Goal: Information Seeking & Learning: Learn about a topic

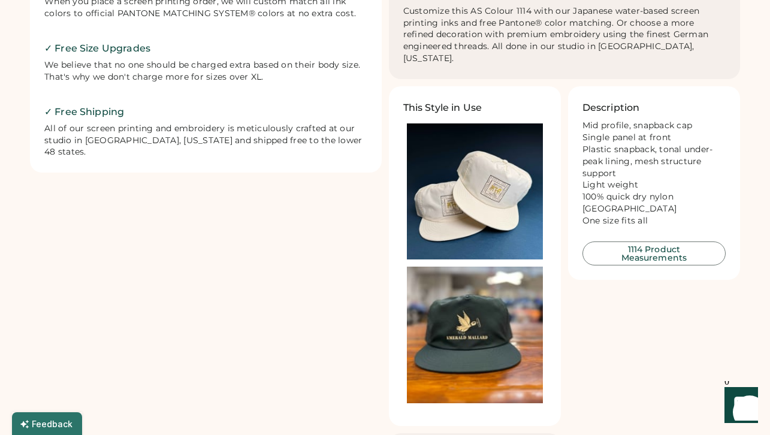
scroll to position [578, 0]
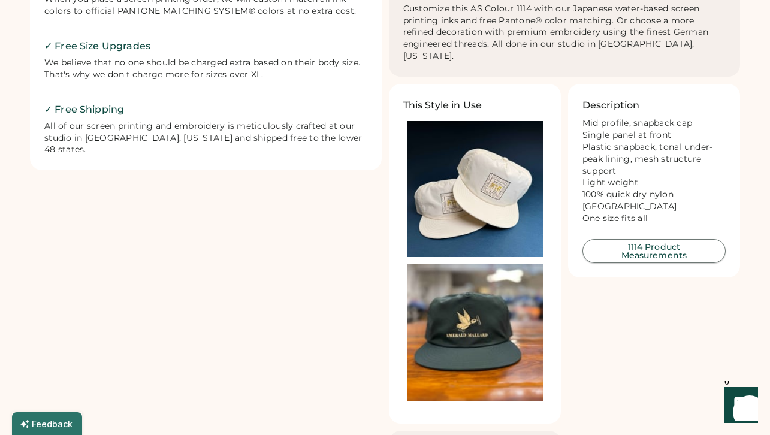
click at [671, 245] on button "1114 Product Measurements" at bounding box center [654, 251] width 143 height 24
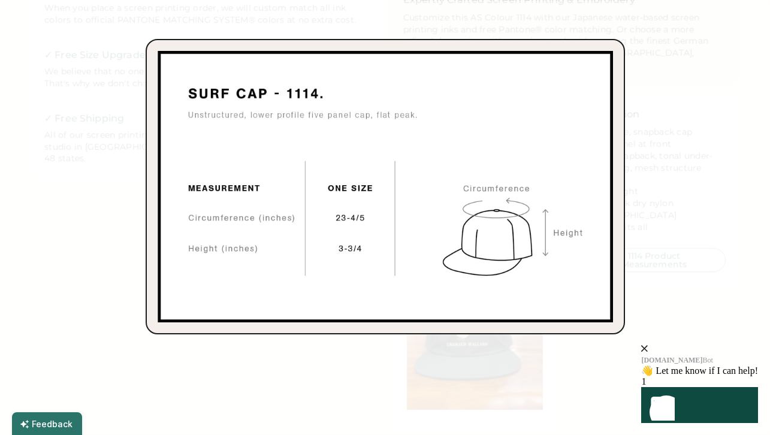
scroll to position [557, 0]
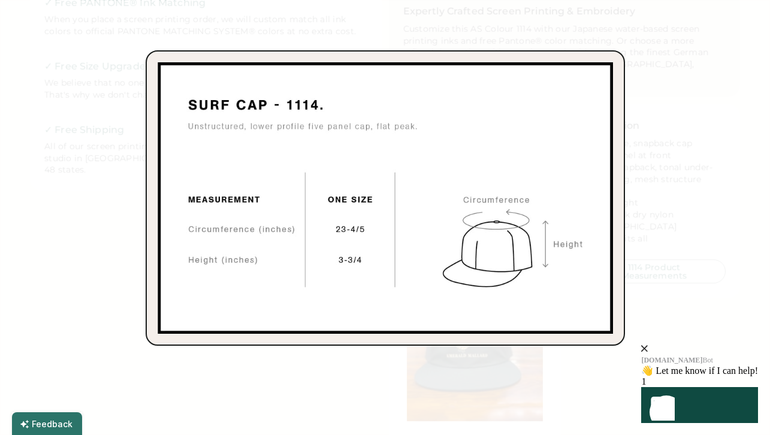
click at [698, 213] on div at bounding box center [385, 217] width 770 height 435
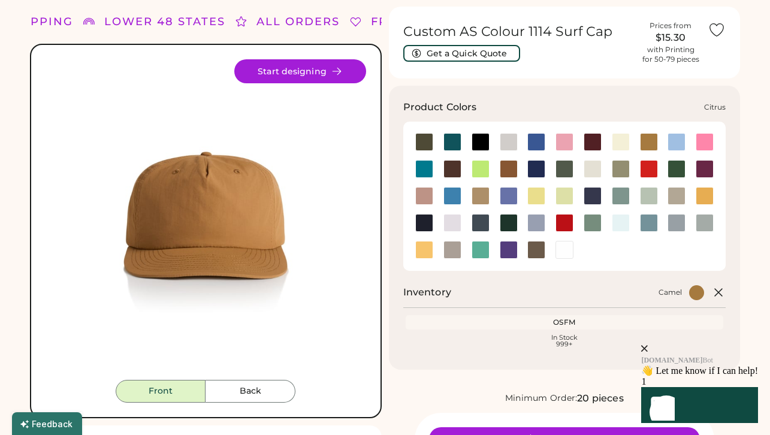
scroll to position [26, 0]
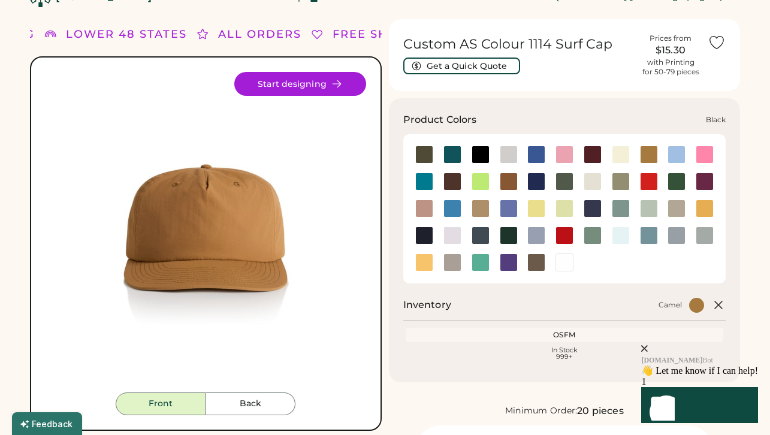
click at [484, 160] on div at bounding box center [481, 155] width 18 height 18
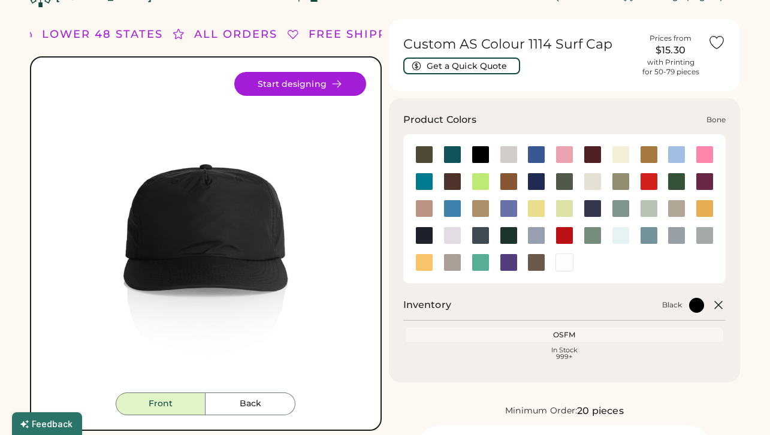
click at [510, 154] on div at bounding box center [509, 155] width 18 height 18
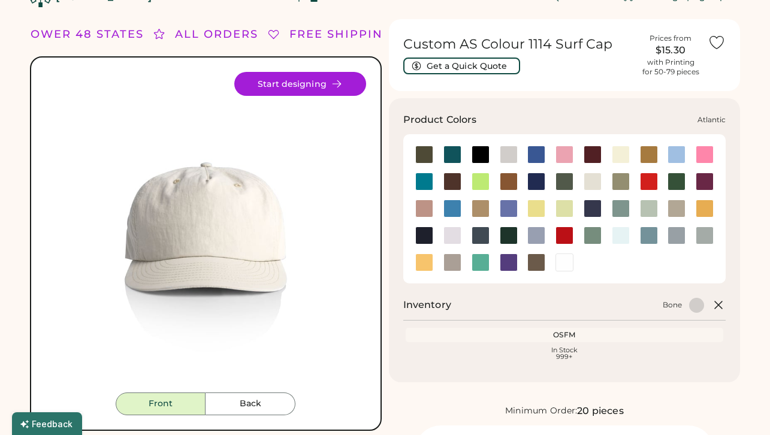
click at [447, 157] on div at bounding box center [453, 155] width 18 height 18
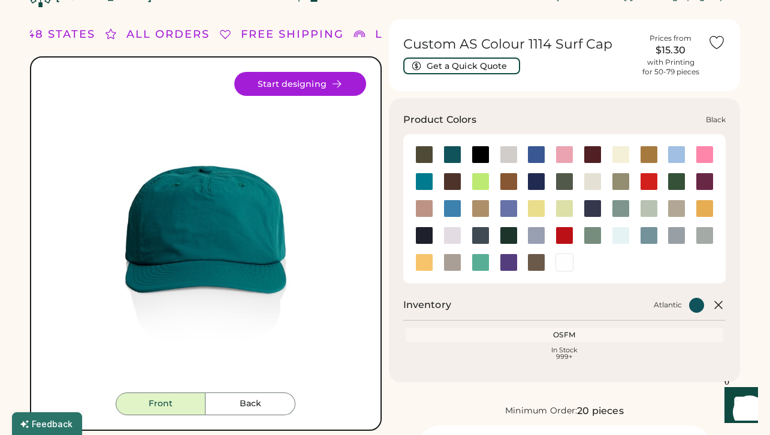
click at [517, 158] on div at bounding box center [509, 155] width 18 height 18
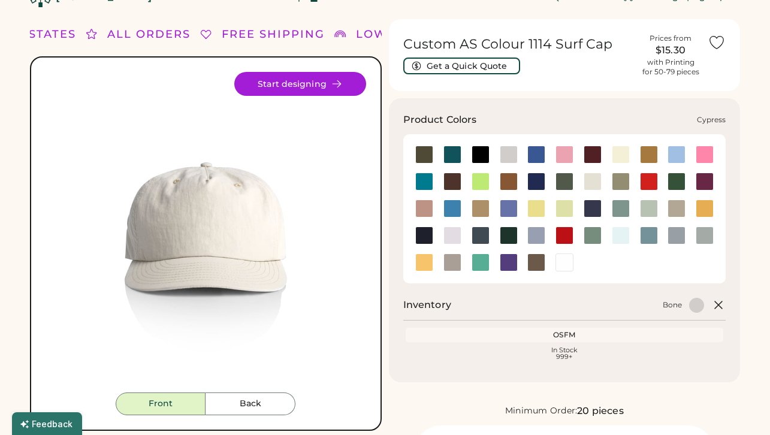
click at [569, 174] on div at bounding box center [565, 182] width 18 height 18
click at [589, 176] on div at bounding box center [593, 182] width 18 height 18
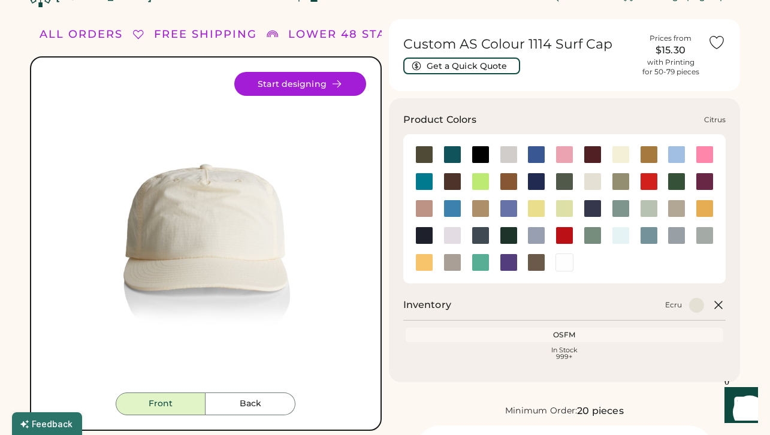
click at [482, 180] on div at bounding box center [481, 182] width 18 height 18
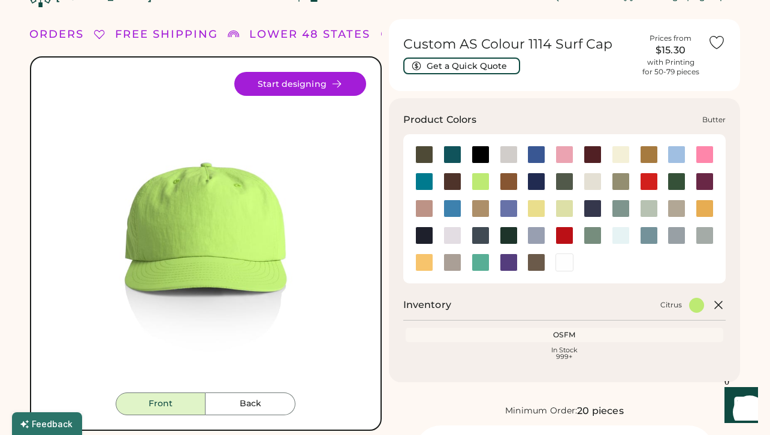
click at [623, 156] on div at bounding box center [621, 155] width 18 height 18
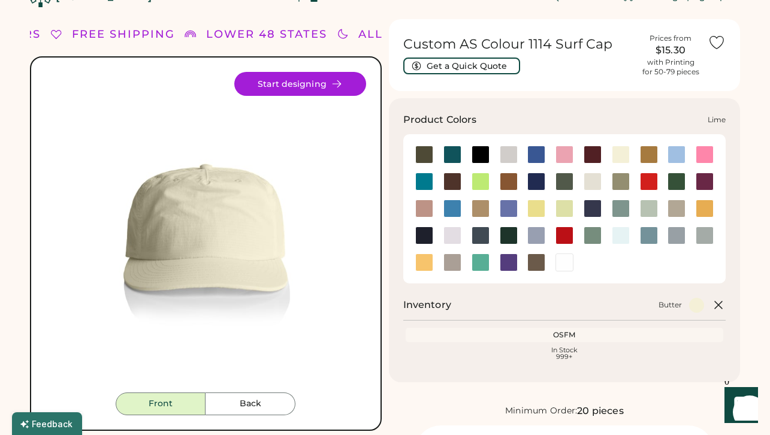
click at [534, 213] on div at bounding box center [537, 209] width 18 height 18
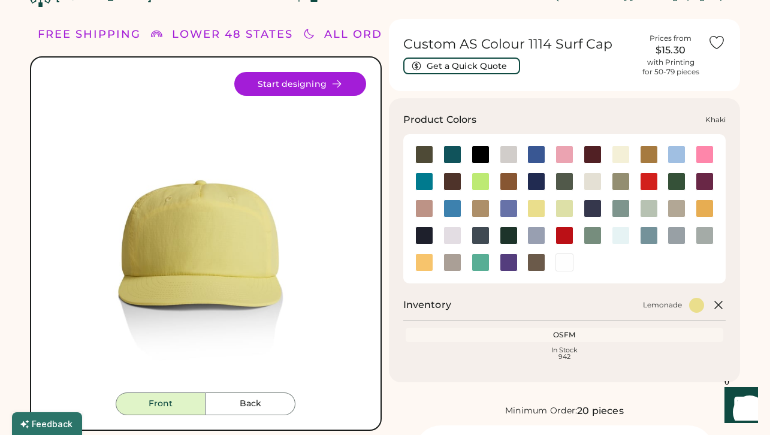
click at [478, 210] on div at bounding box center [481, 209] width 18 height 18
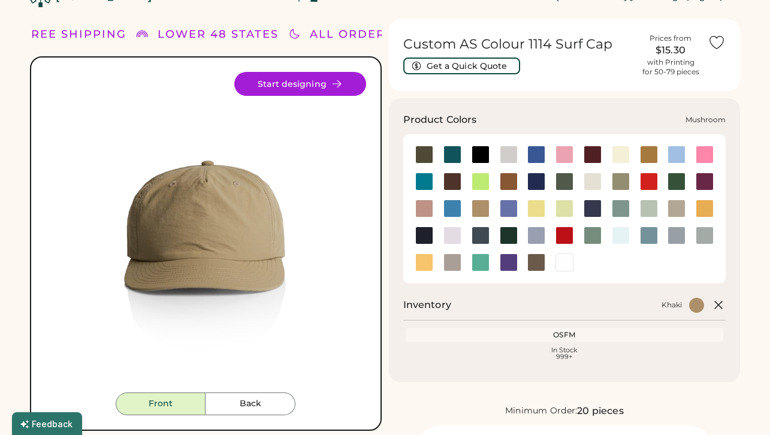
click at [675, 208] on div at bounding box center [677, 209] width 18 height 18
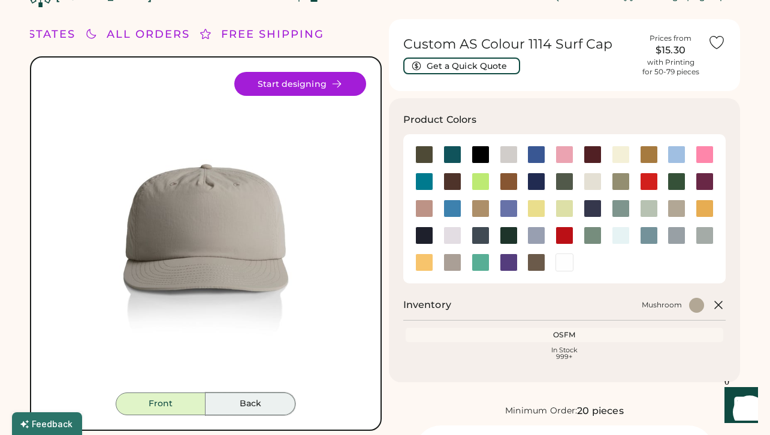
click at [267, 393] on button "Back" at bounding box center [251, 404] width 90 height 23
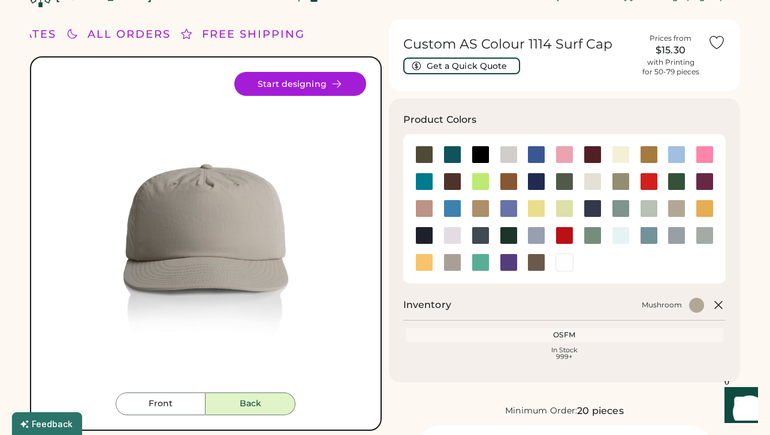
click at [273, 398] on button "Back" at bounding box center [251, 404] width 90 height 23
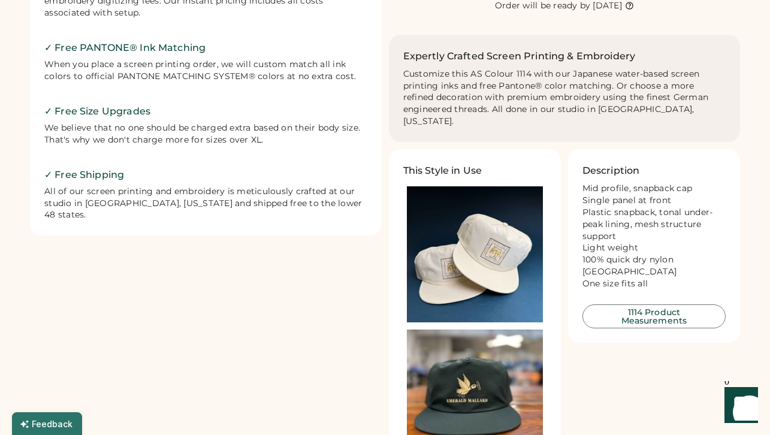
scroll to position [514, 0]
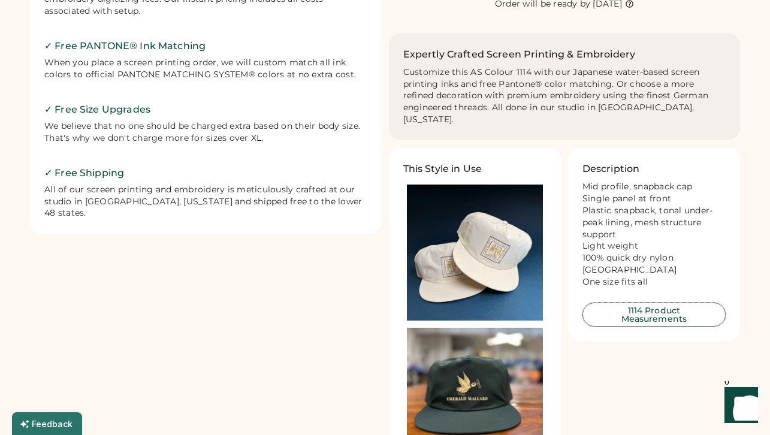
click at [628, 303] on button "1114 Product Measurements" at bounding box center [654, 315] width 143 height 24
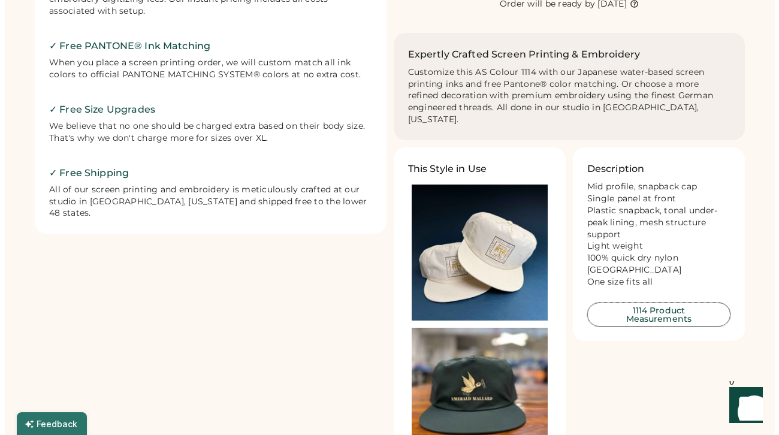
scroll to position [519, 0]
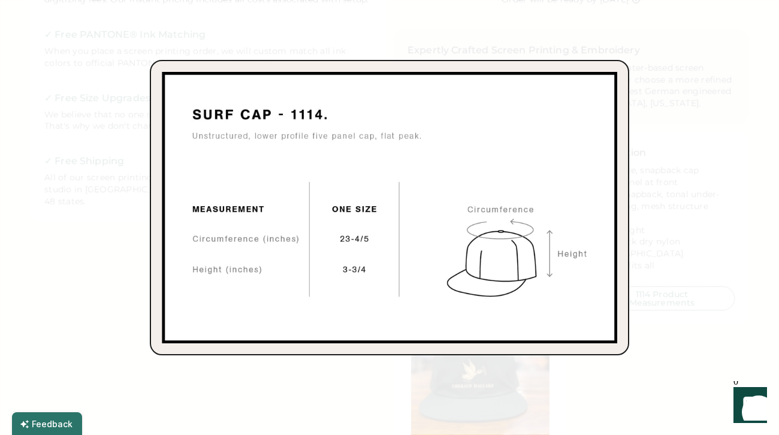
click at [710, 286] on div at bounding box center [389, 217] width 779 height 435
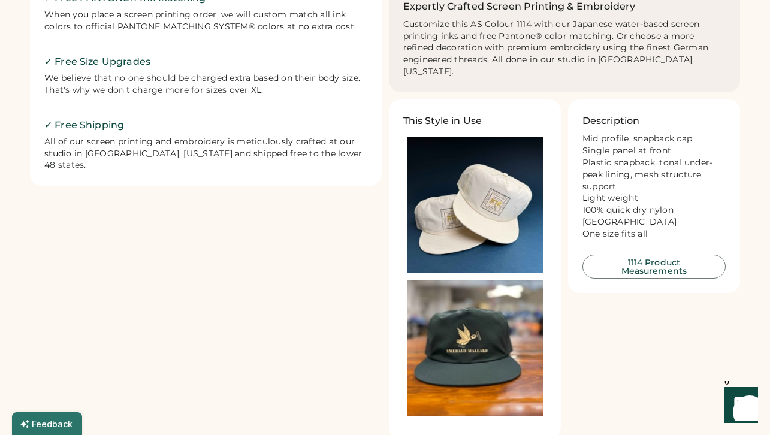
scroll to position [619, 0]
